Goal: Task Accomplishment & Management: Use online tool/utility

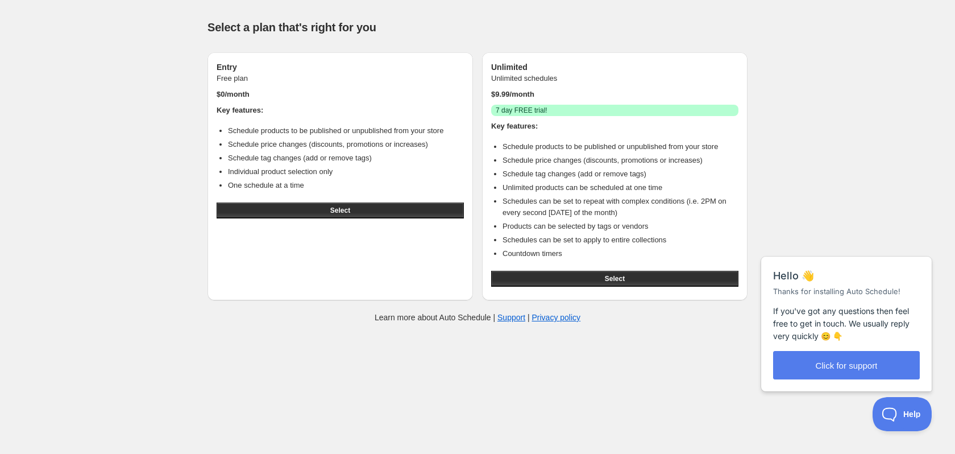
click at [768, 133] on div "Help & support Select a plan that's right for you Entry Free plan $ 0 /month Ke…" at bounding box center [477, 169] width 955 height 339
click at [329, 210] on button "Select" at bounding box center [340, 210] width 247 height 16
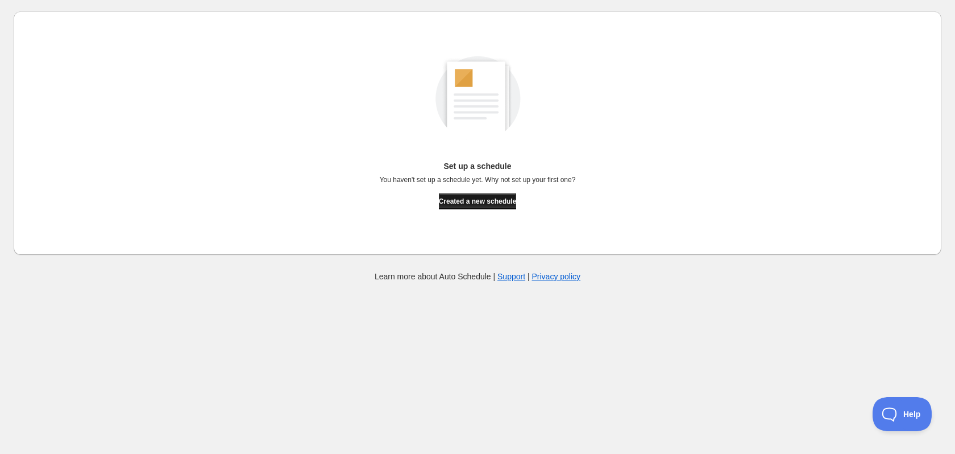
click at [488, 202] on span "Created a new schedule" at bounding box center [478, 201] width 78 height 9
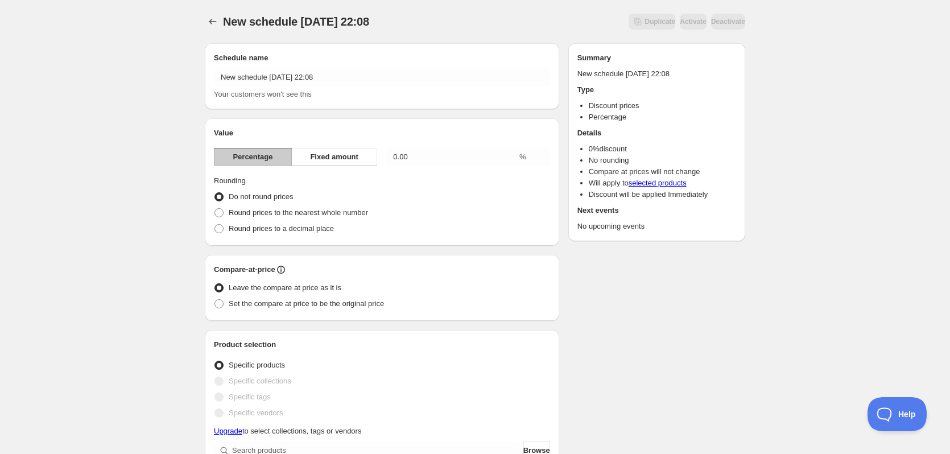
click at [344, 167] on div "Value Percentage Fixed amount 0.00 % Rounding Do not round prices Round prices …" at bounding box center [382, 181] width 336 height 109
click at [342, 161] on span "Fixed amount" at bounding box center [334, 156] width 48 height 11
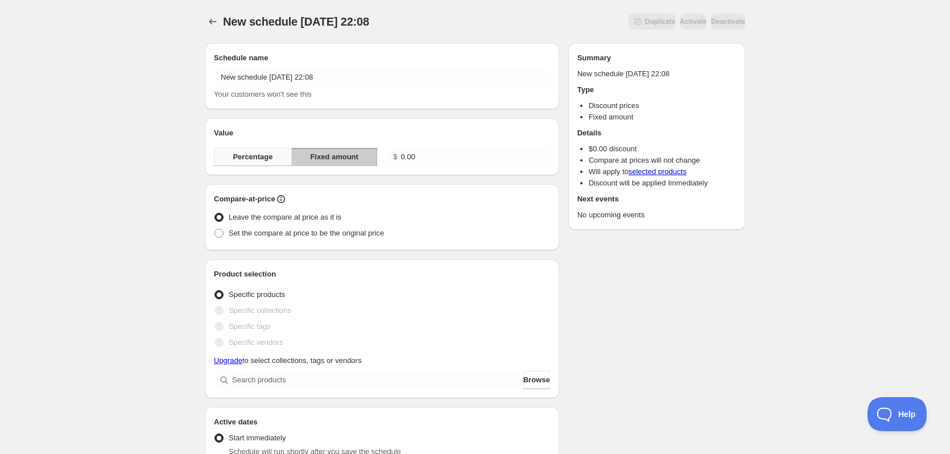
click at [253, 156] on span "Percentage" at bounding box center [253, 156] width 40 height 11
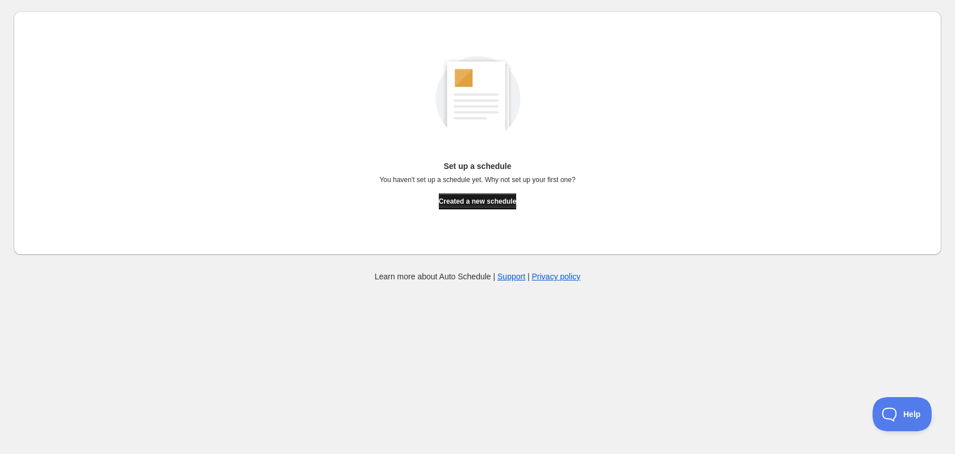
click at [493, 205] on button "Created a new schedule" at bounding box center [478, 201] width 78 height 16
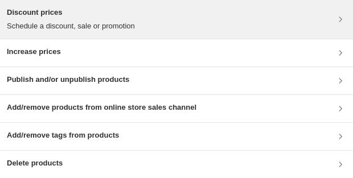
click at [263, 14] on div "Discount prices Schedule a discount, sale or promotion" at bounding box center [176, 19] width 339 height 25
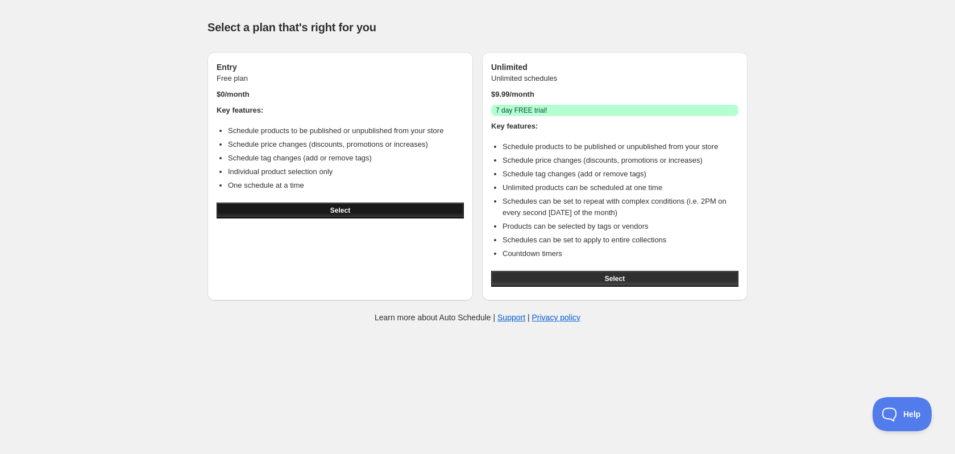
click at [333, 212] on span "Select" at bounding box center [340, 210] width 20 height 9
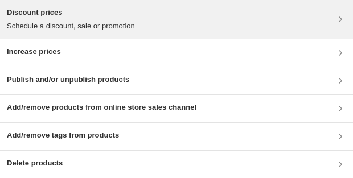
click at [190, 15] on div "Discount prices Schedule a discount, sale or promotion" at bounding box center [176, 19] width 339 height 25
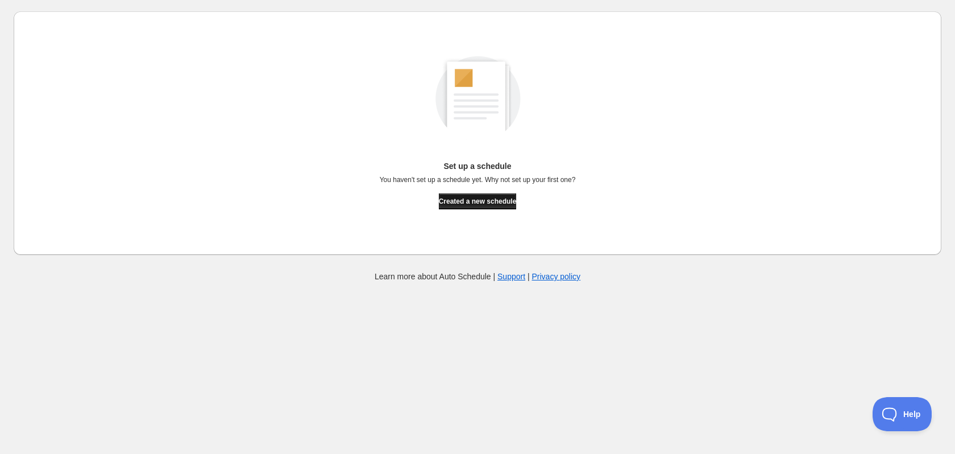
click at [507, 202] on span "Created a new schedule" at bounding box center [478, 201] width 78 height 9
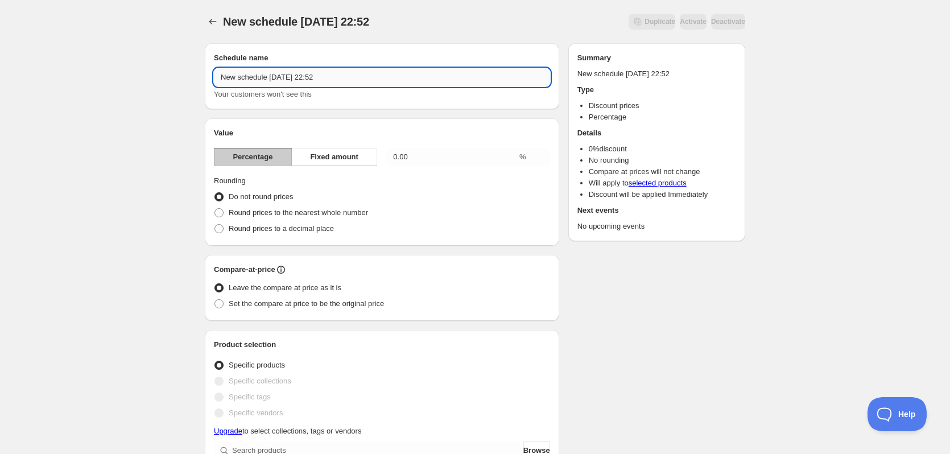
click at [370, 79] on input "New schedule [DATE] 22:52" at bounding box center [382, 77] width 336 height 18
drag, startPoint x: 370, startPoint y: 79, endPoint x: 167, endPoint y: 69, distance: 203.2
click at [167, 69] on div "New schedule [DATE] 22:52. This page is ready New schedule [DATE] 22:52 Duplica…" at bounding box center [475, 450] width 950 height 901
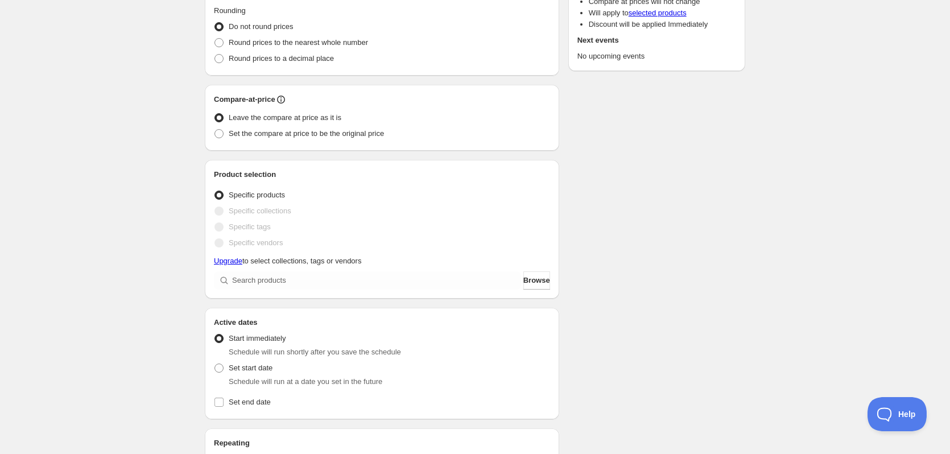
scroll to position [171, 0]
type input "30% discount for special days"
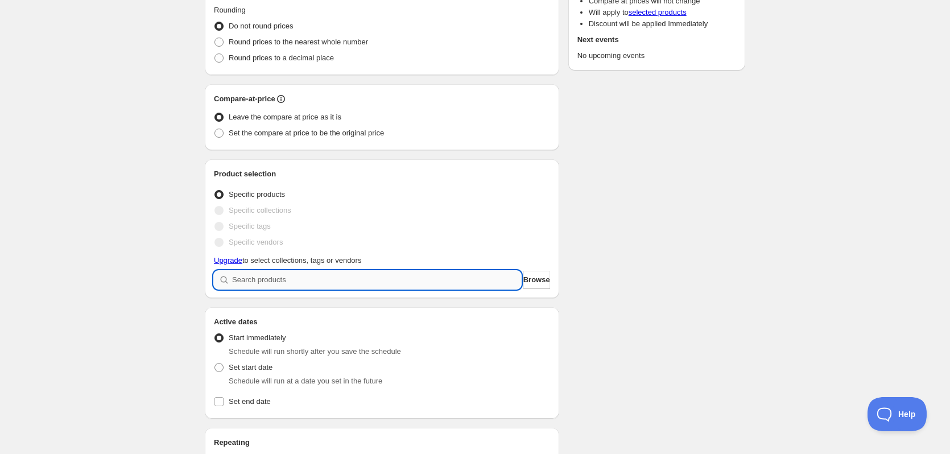
click at [421, 279] on input "search" at bounding box center [376, 280] width 289 height 18
click at [528, 282] on span "Browse" at bounding box center [536, 279] width 27 height 11
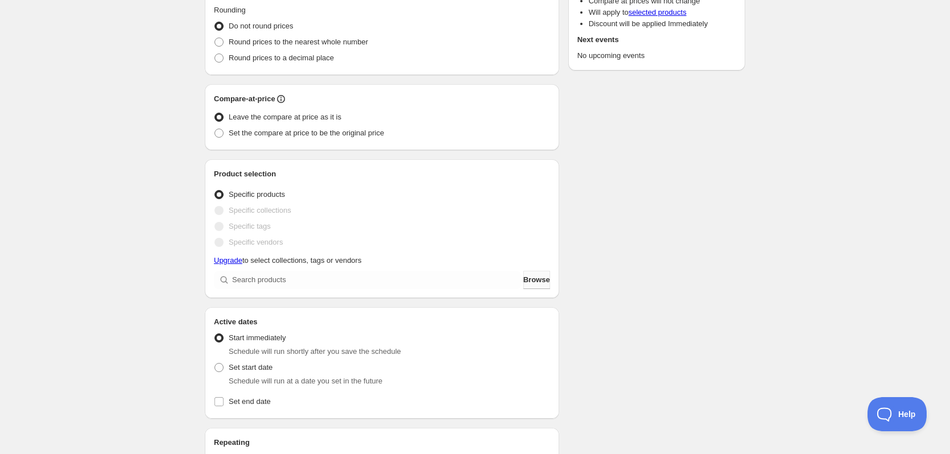
click at [523, 281] on span "Browse" at bounding box center [536, 279] width 27 height 11
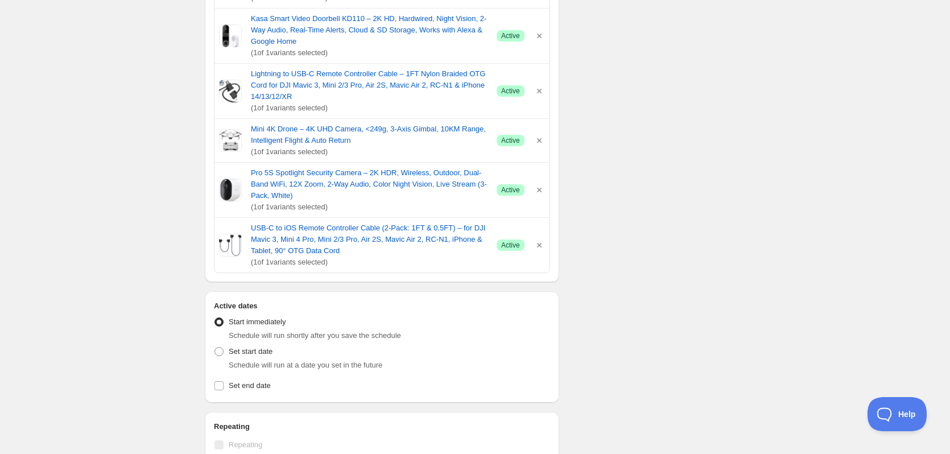
scroll to position [1125, 0]
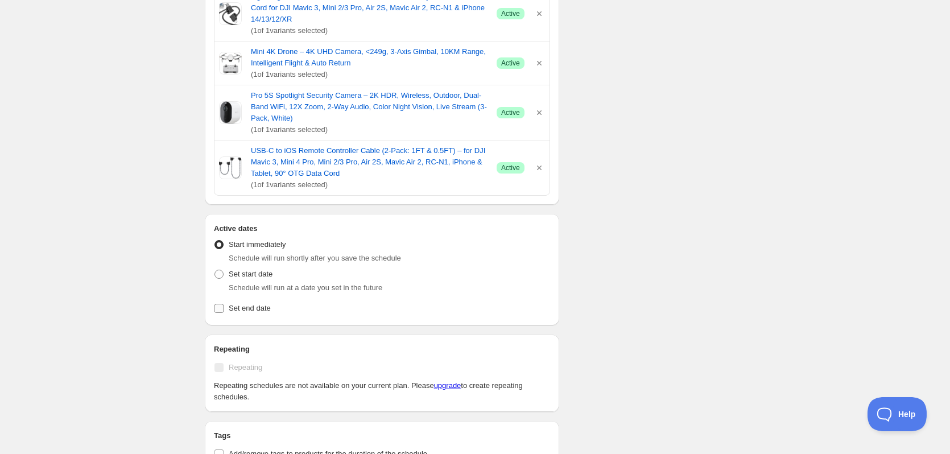
click at [221, 313] on input "Set end date" at bounding box center [218, 308] width 9 height 9
checkbox input "true"
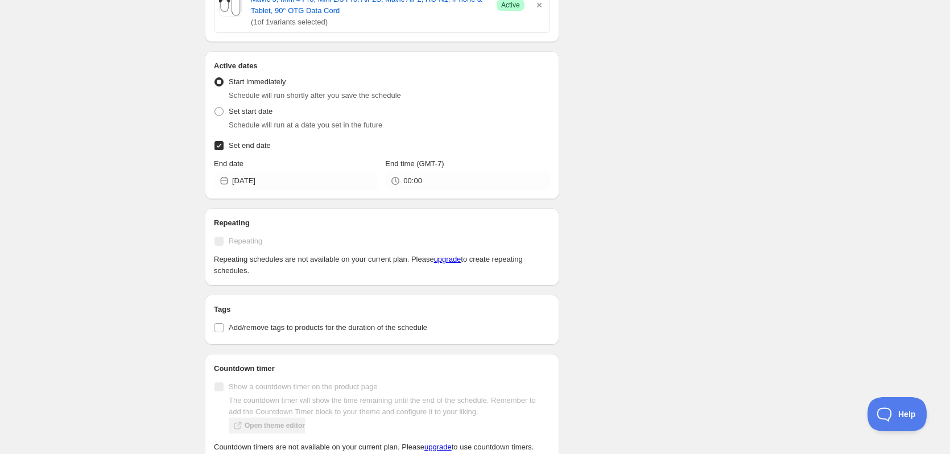
scroll to position [1218, 0]
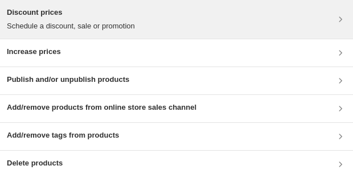
click at [135, 23] on p "Schedule a discount, sale or promotion" at bounding box center [71, 25] width 128 height 11
